Goal: Task Accomplishment & Management: Use online tool/utility

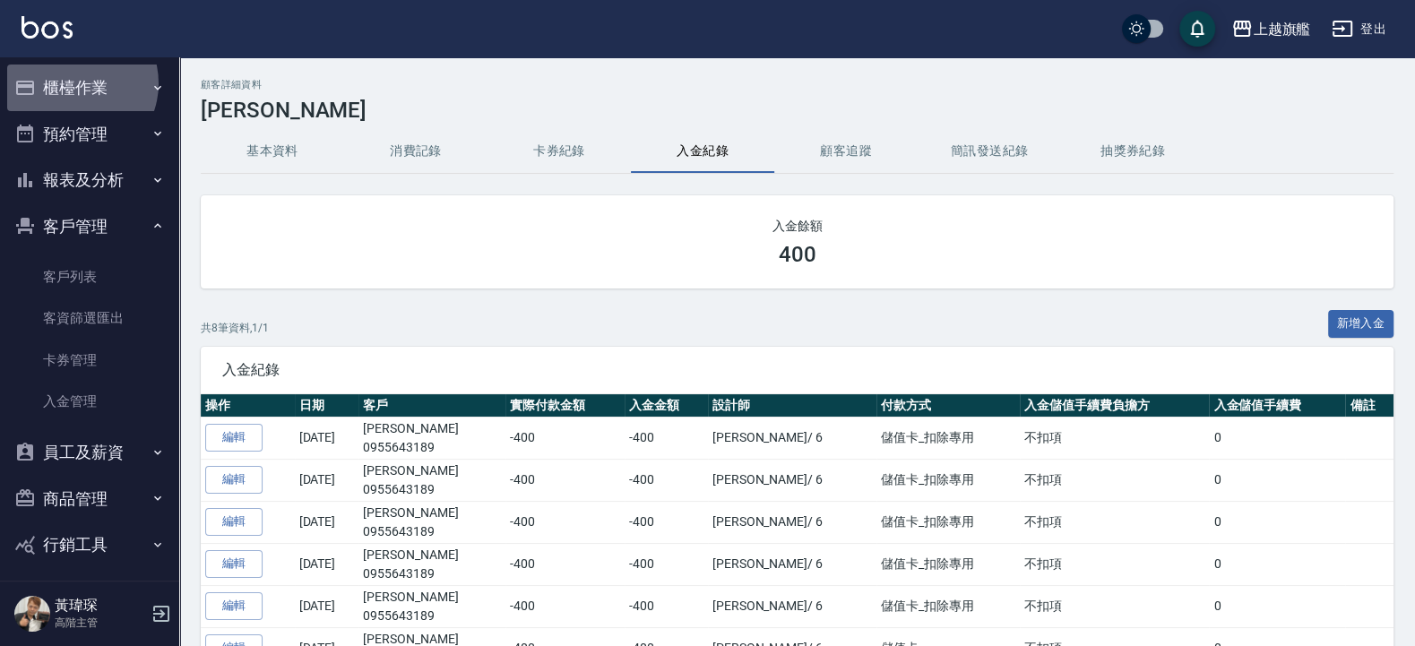
click at [72, 83] on button "櫃檯作業" at bounding box center [89, 88] width 165 height 47
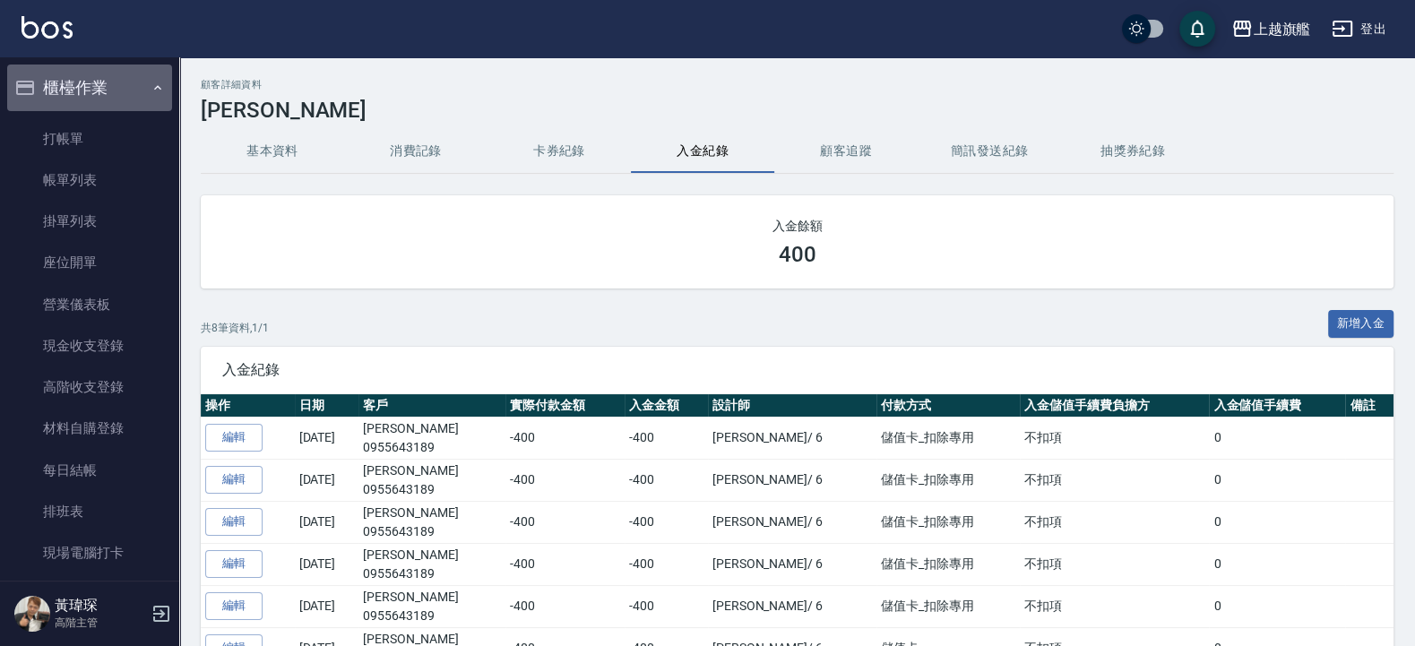
click at [99, 95] on button "櫃檯作業" at bounding box center [89, 88] width 165 height 47
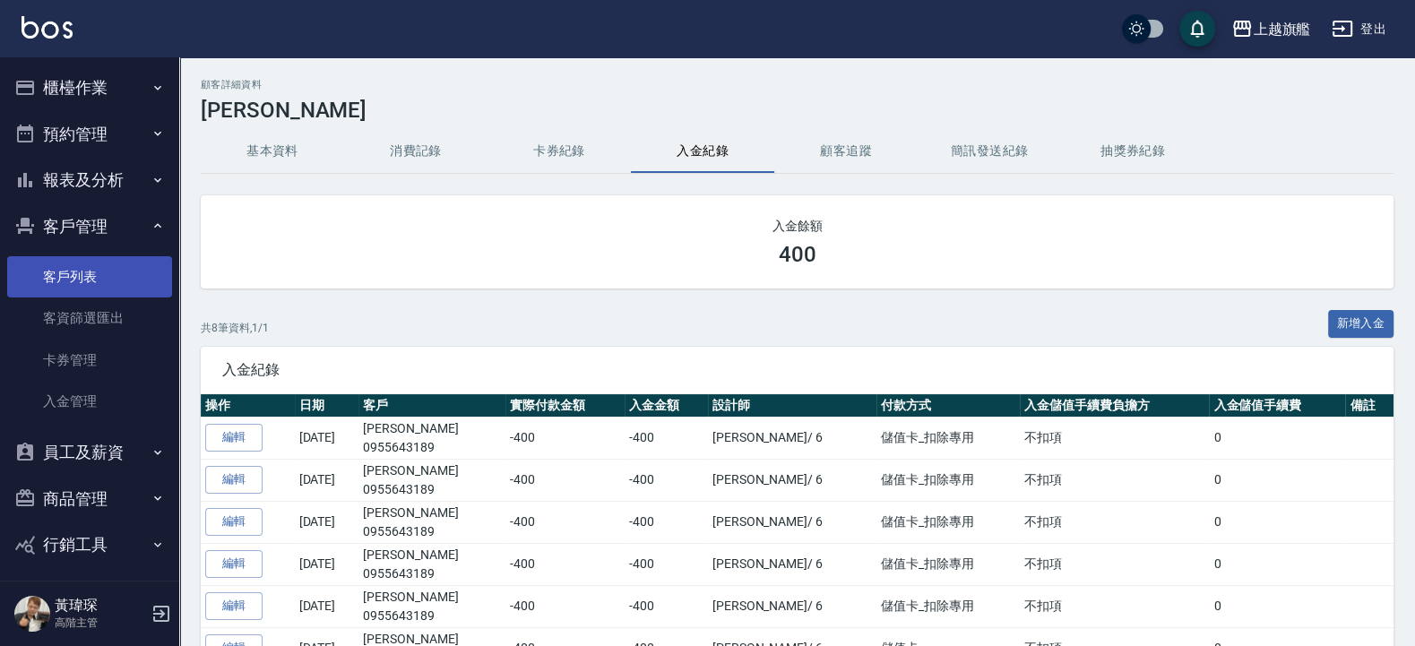
click at [104, 268] on link "客戶列表" at bounding box center [89, 276] width 165 height 41
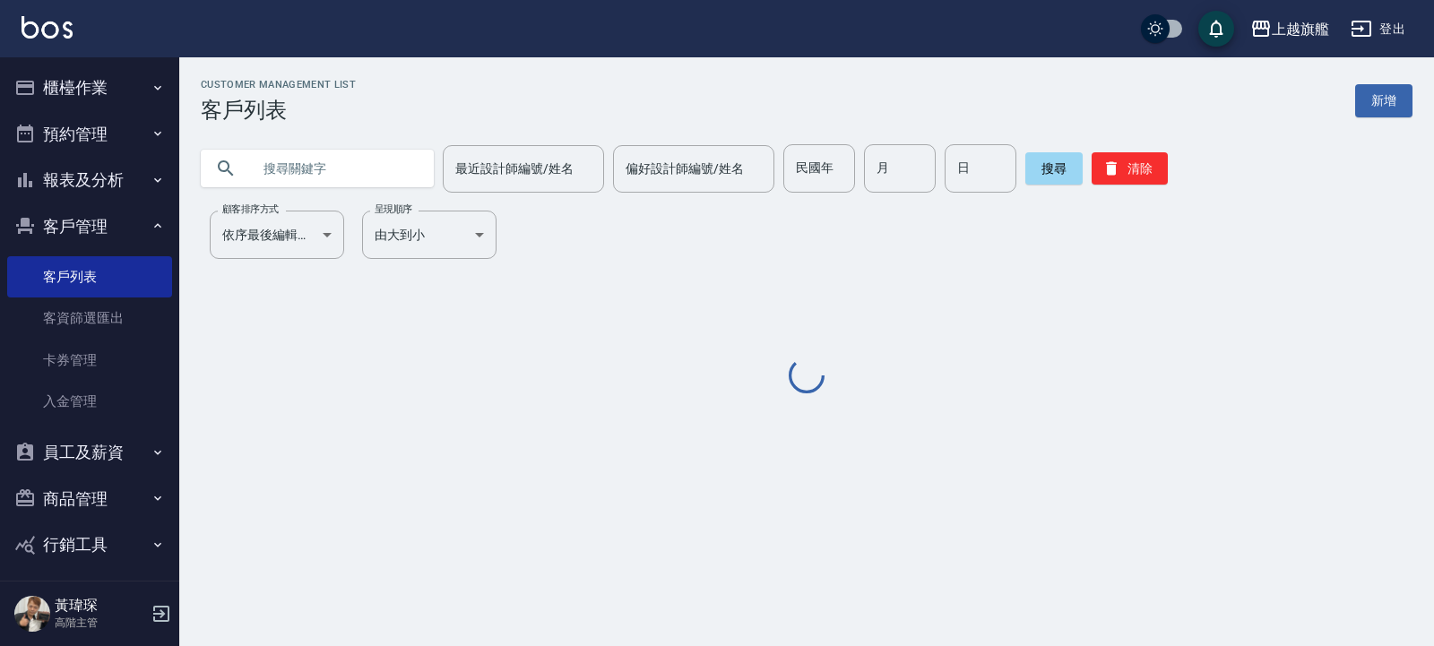
click at [350, 162] on input "text" at bounding box center [335, 168] width 168 height 48
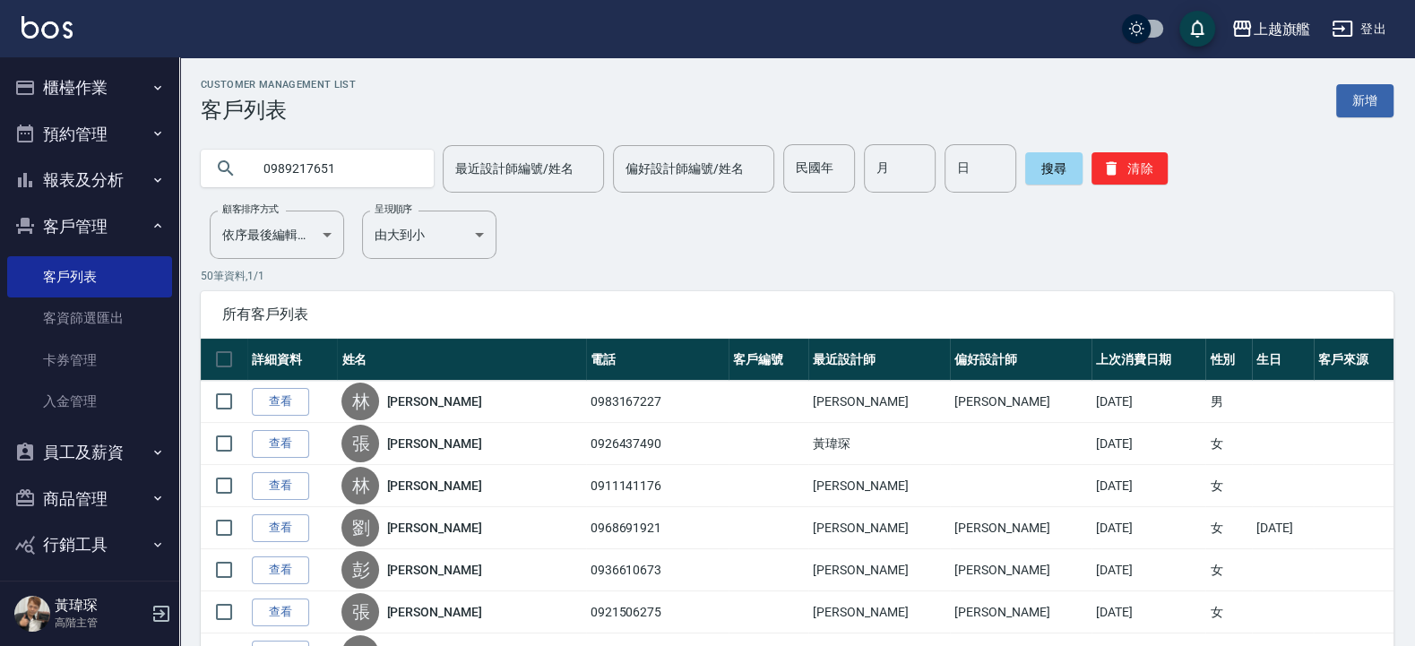
type input "0989217651"
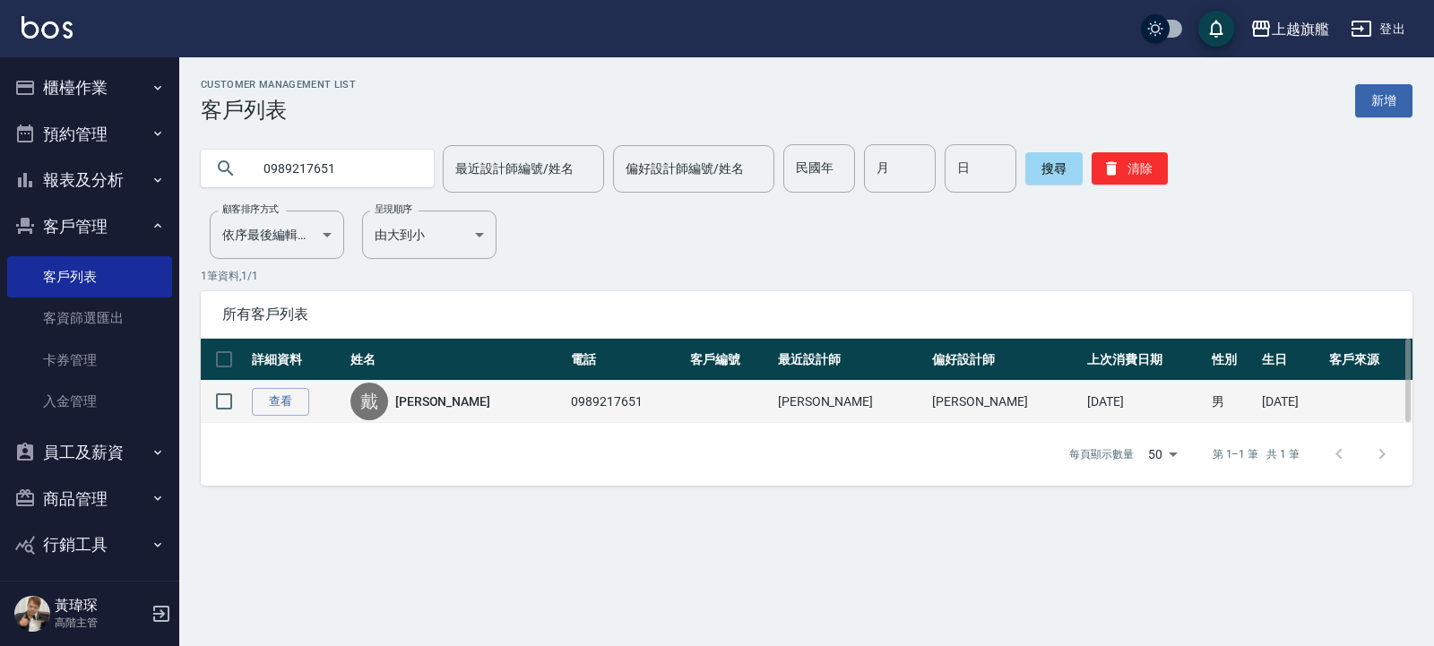
click at [445, 407] on link "[PERSON_NAME]" at bounding box center [442, 402] width 95 height 18
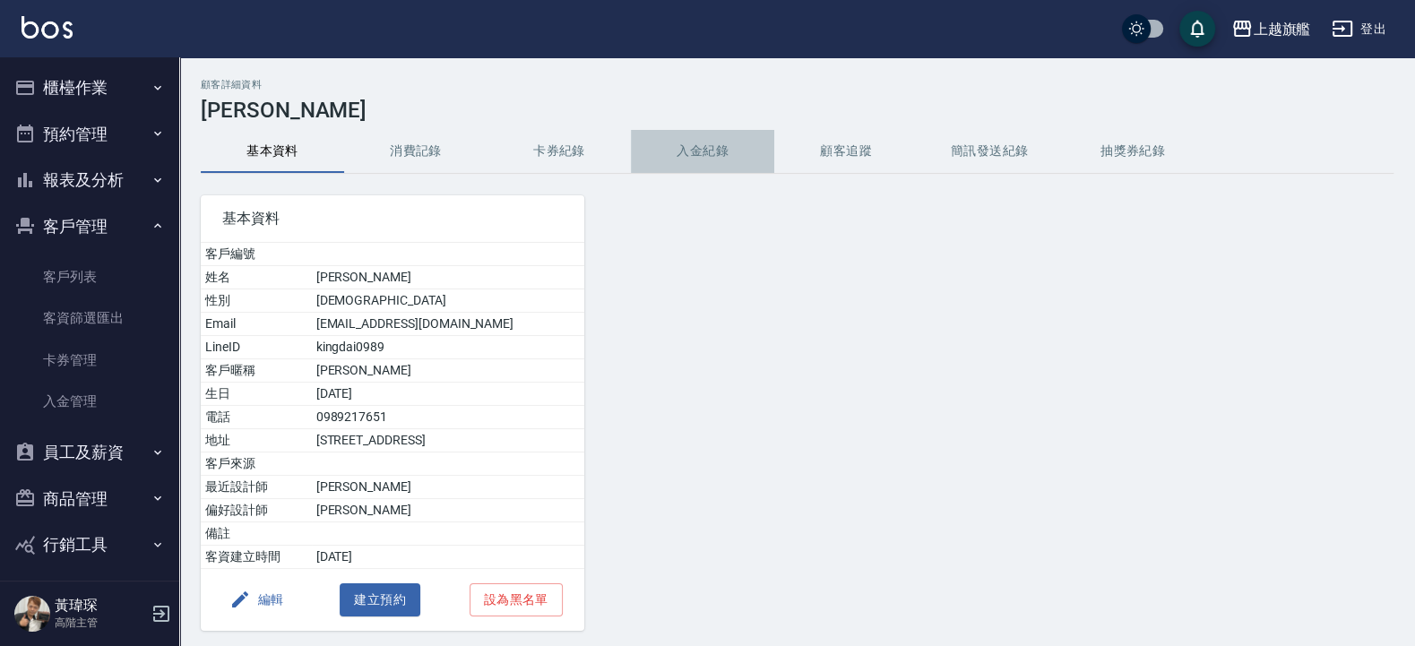
click at [704, 153] on button "入金紀錄" at bounding box center [702, 151] width 143 height 43
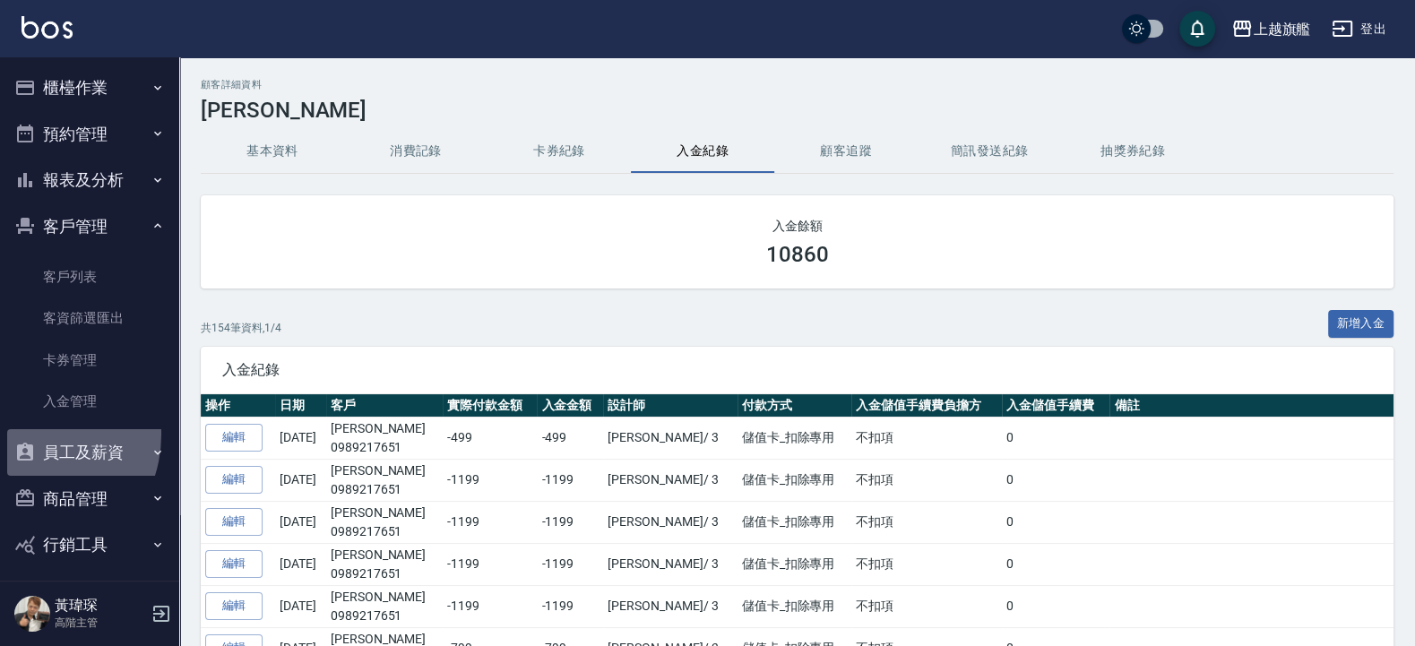
drag, startPoint x: 27, startPoint y: 435, endPoint x: 21, endPoint y: 458, distance: 24.1
click at [28, 435] on button "員工及薪資" at bounding box center [89, 452] width 165 height 47
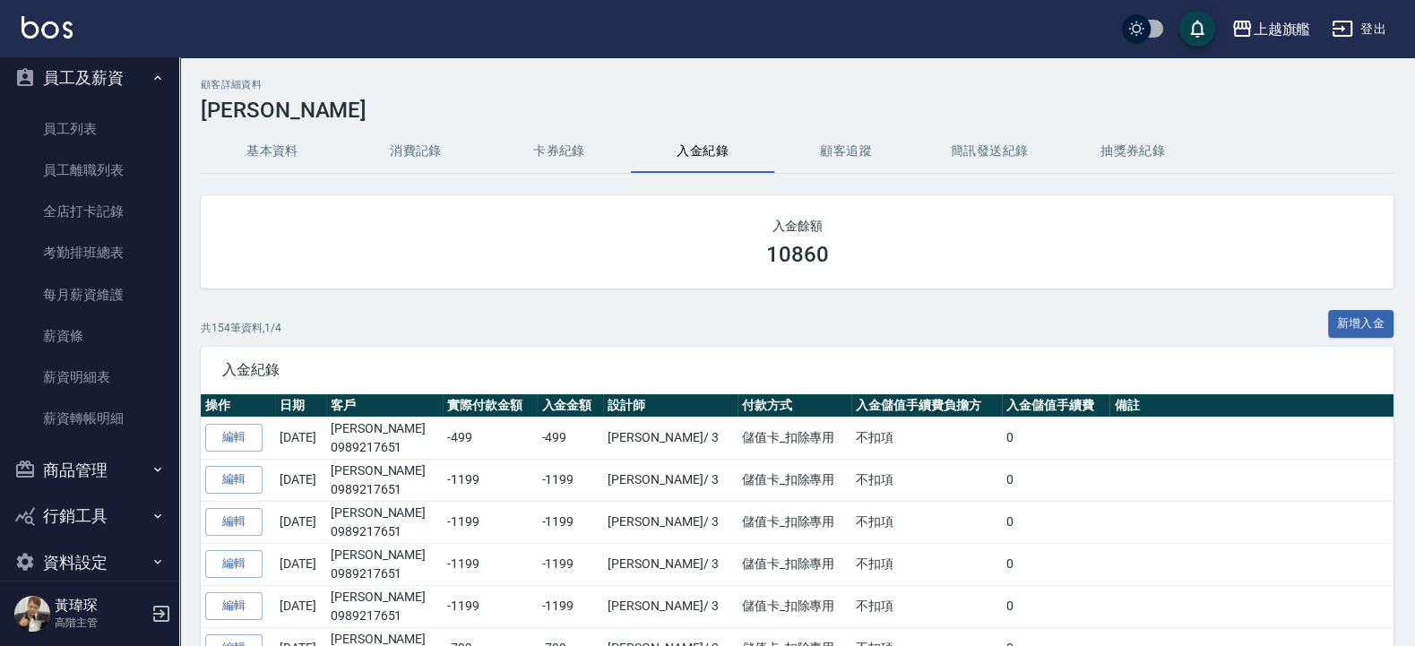
scroll to position [401, 0]
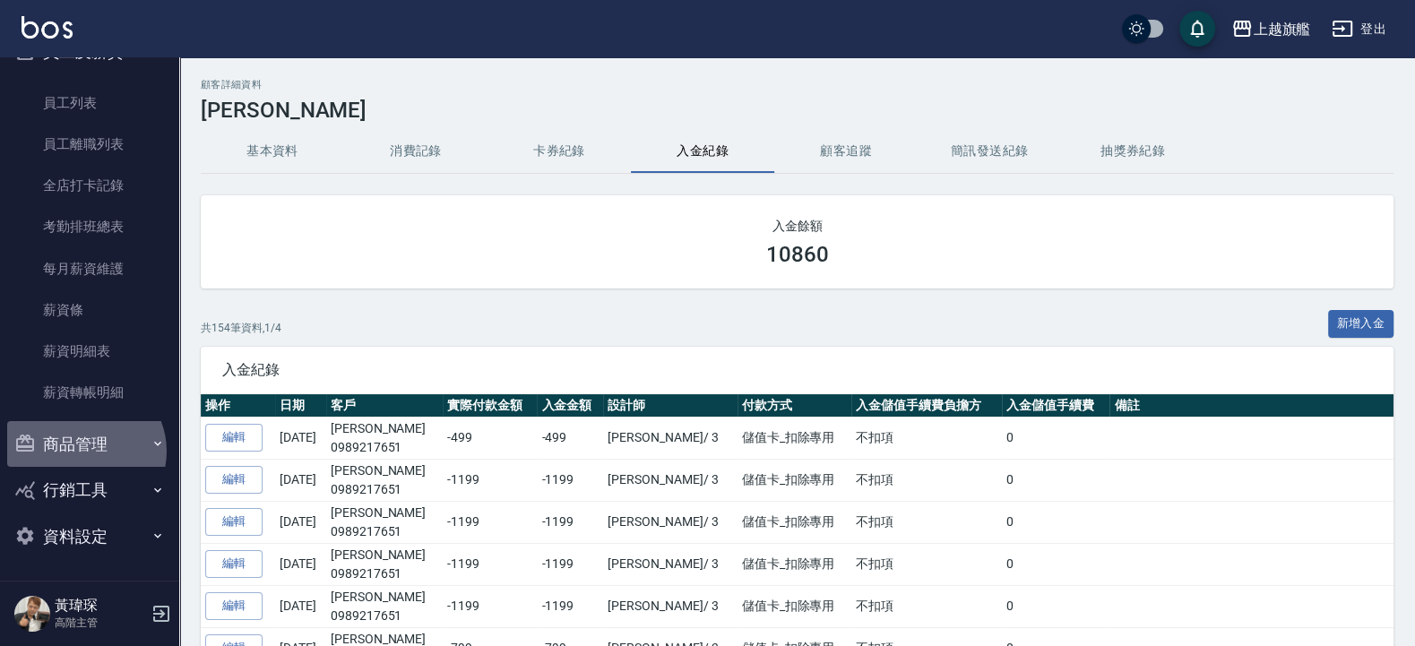
click at [83, 451] on button "商品管理" at bounding box center [89, 444] width 165 height 47
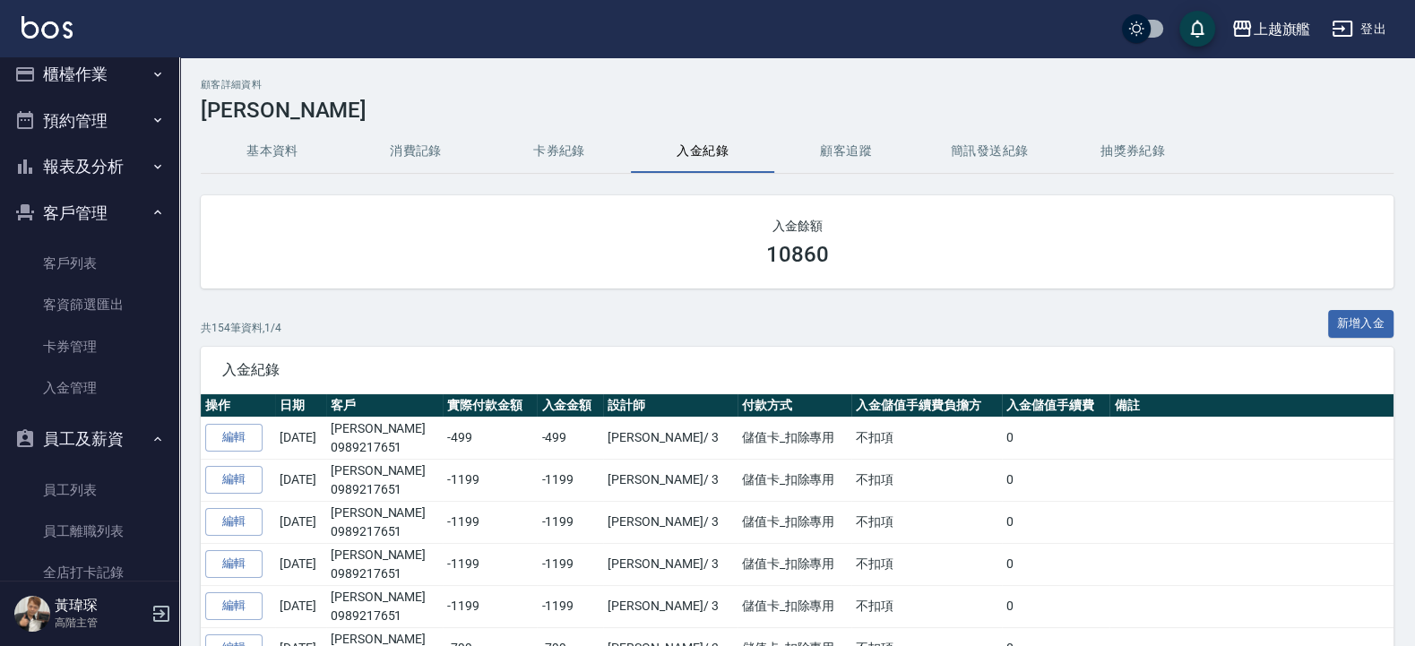
scroll to position [0, 0]
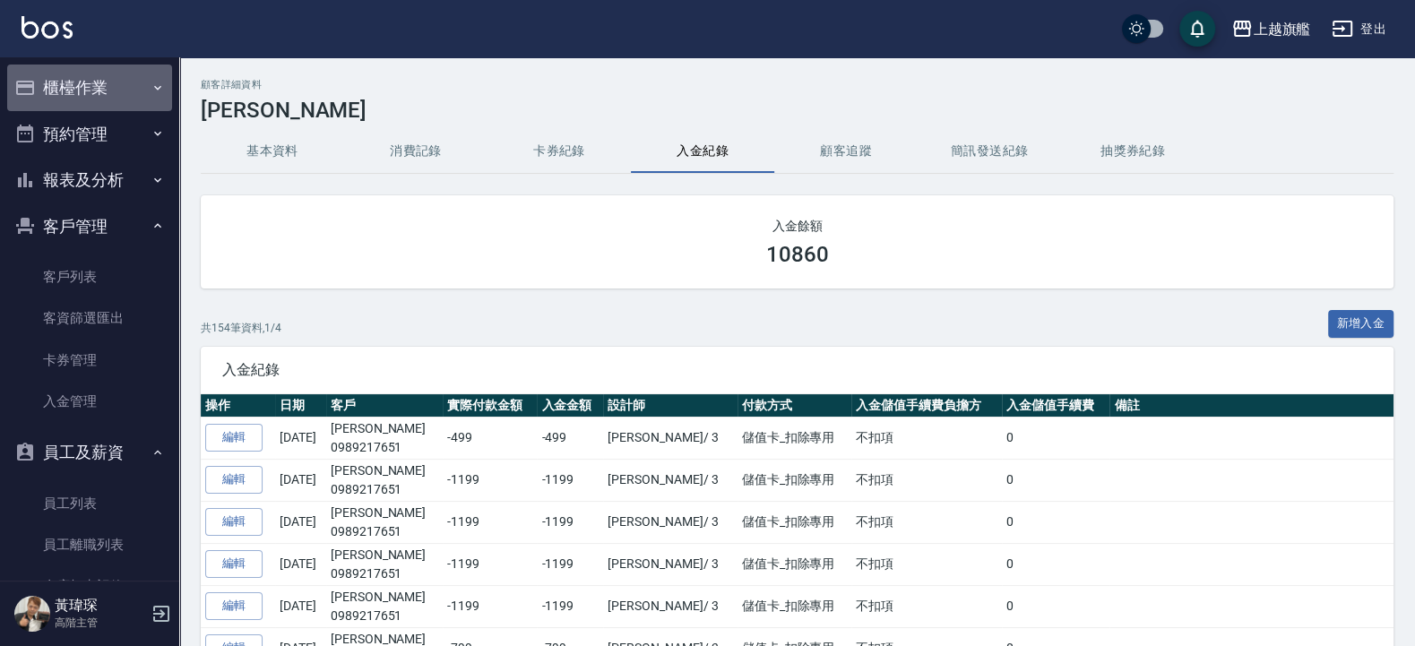
drag, startPoint x: 91, startPoint y: 90, endPoint x: 57, endPoint y: 108, distance: 37.7
click at [88, 90] on button "櫃檯作業" at bounding box center [89, 88] width 165 height 47
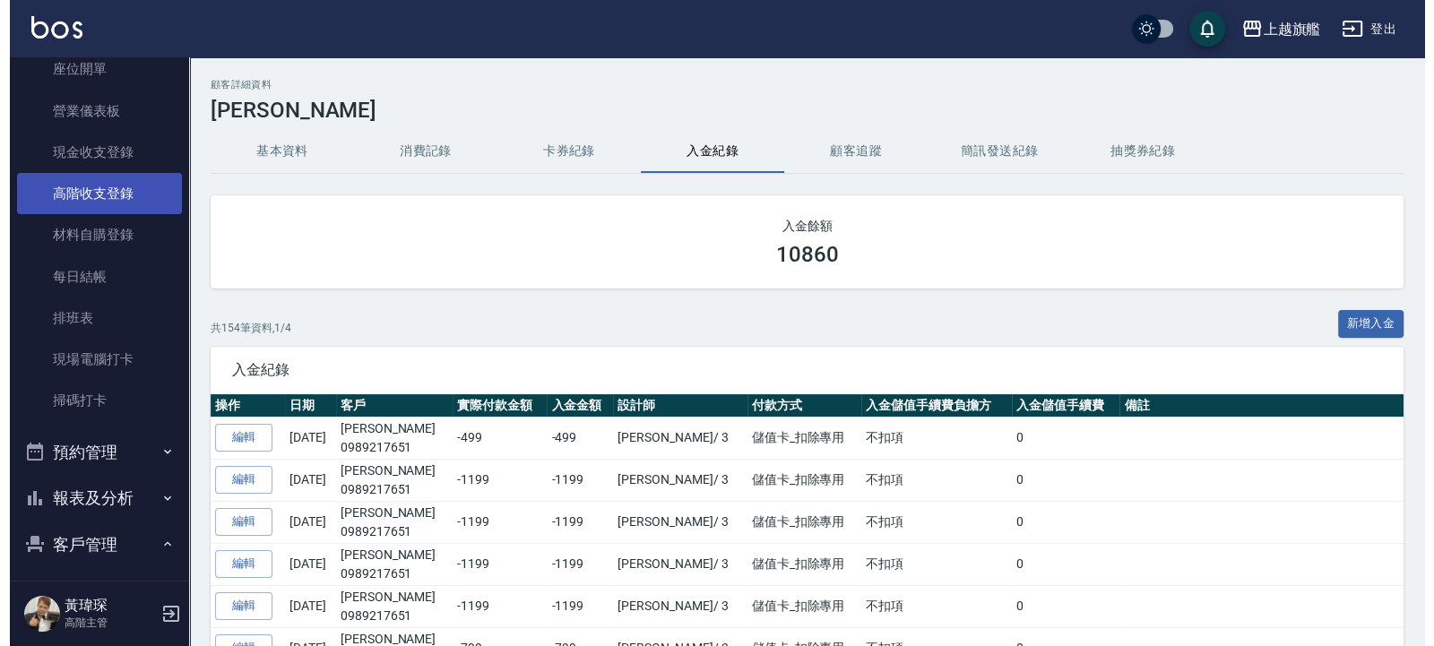
scroll to position [215, 0]
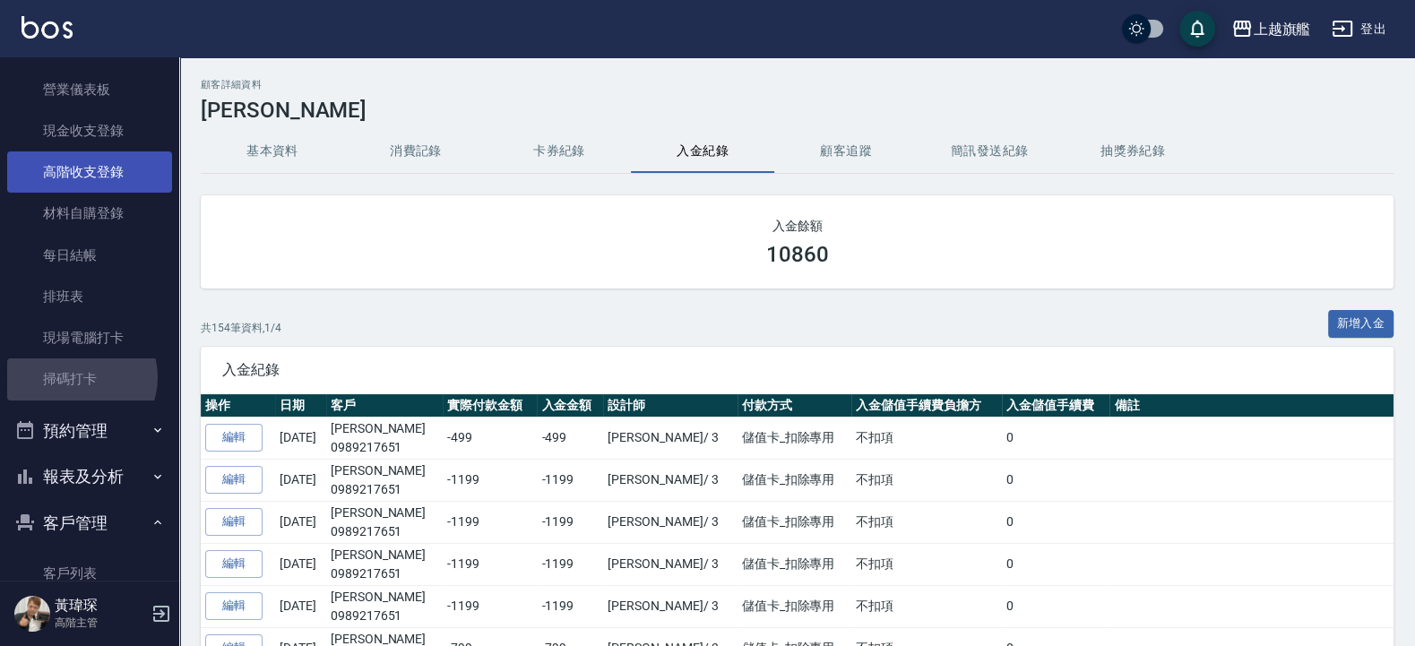
click at [79, 377] on link "掃碼打卡" at bounding box center [89, 378] width 165 height 41
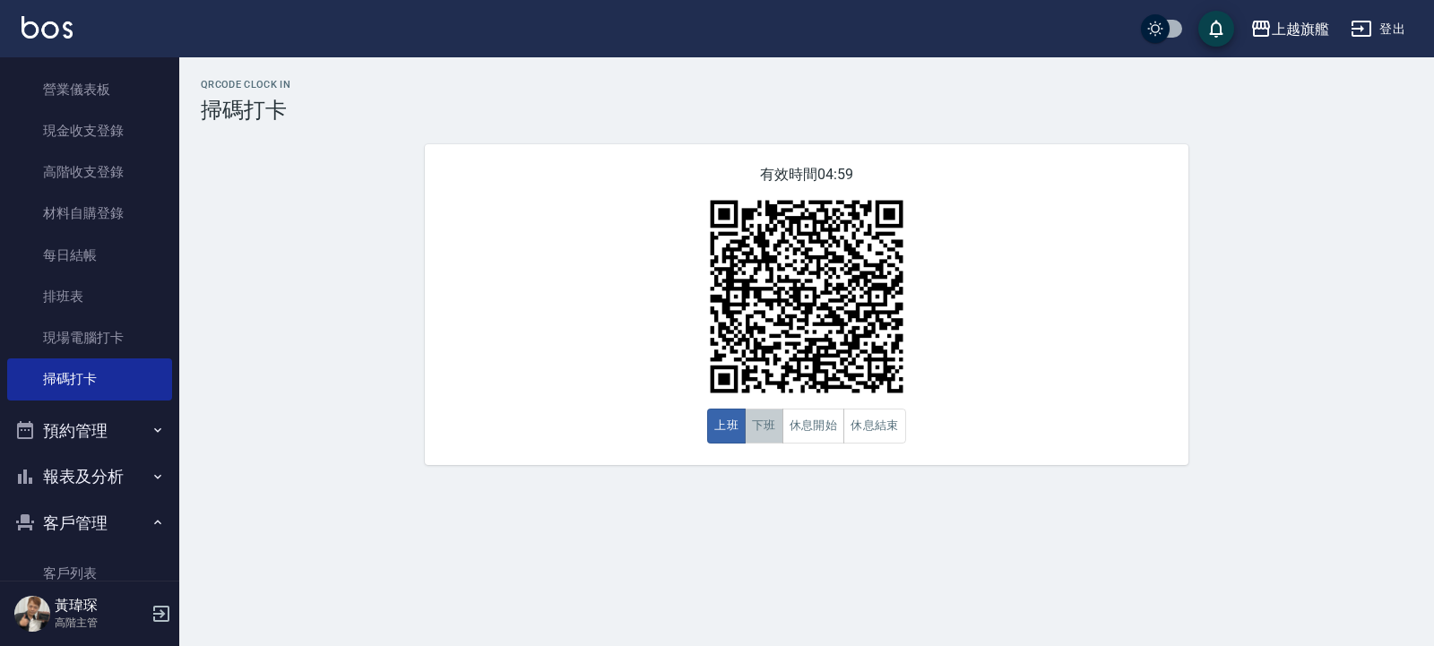
click at [762, 428] on button "下班" at bounding box center [764, 426] width 39 height 35
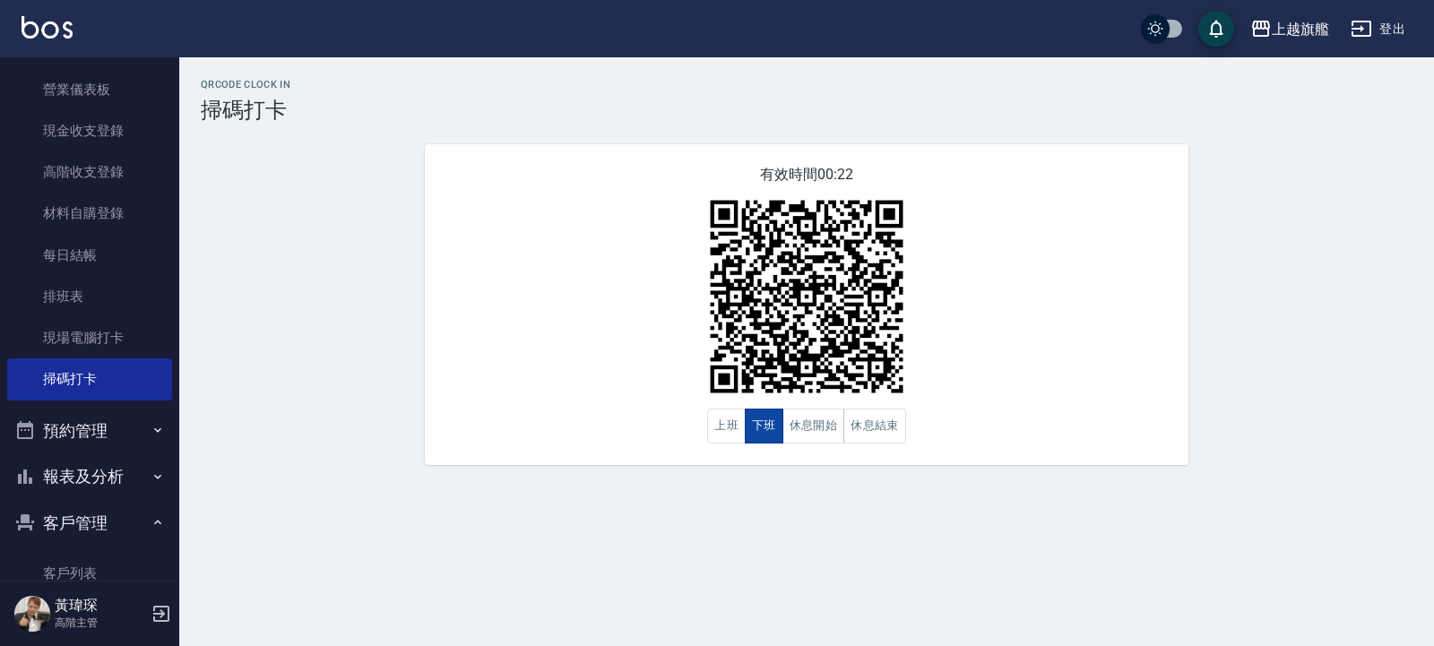
click at [762, 428] on button "下班" at bounding box center [764, 426] width 39 height 35
